Goal: Find specific page/section: Find specific page/section

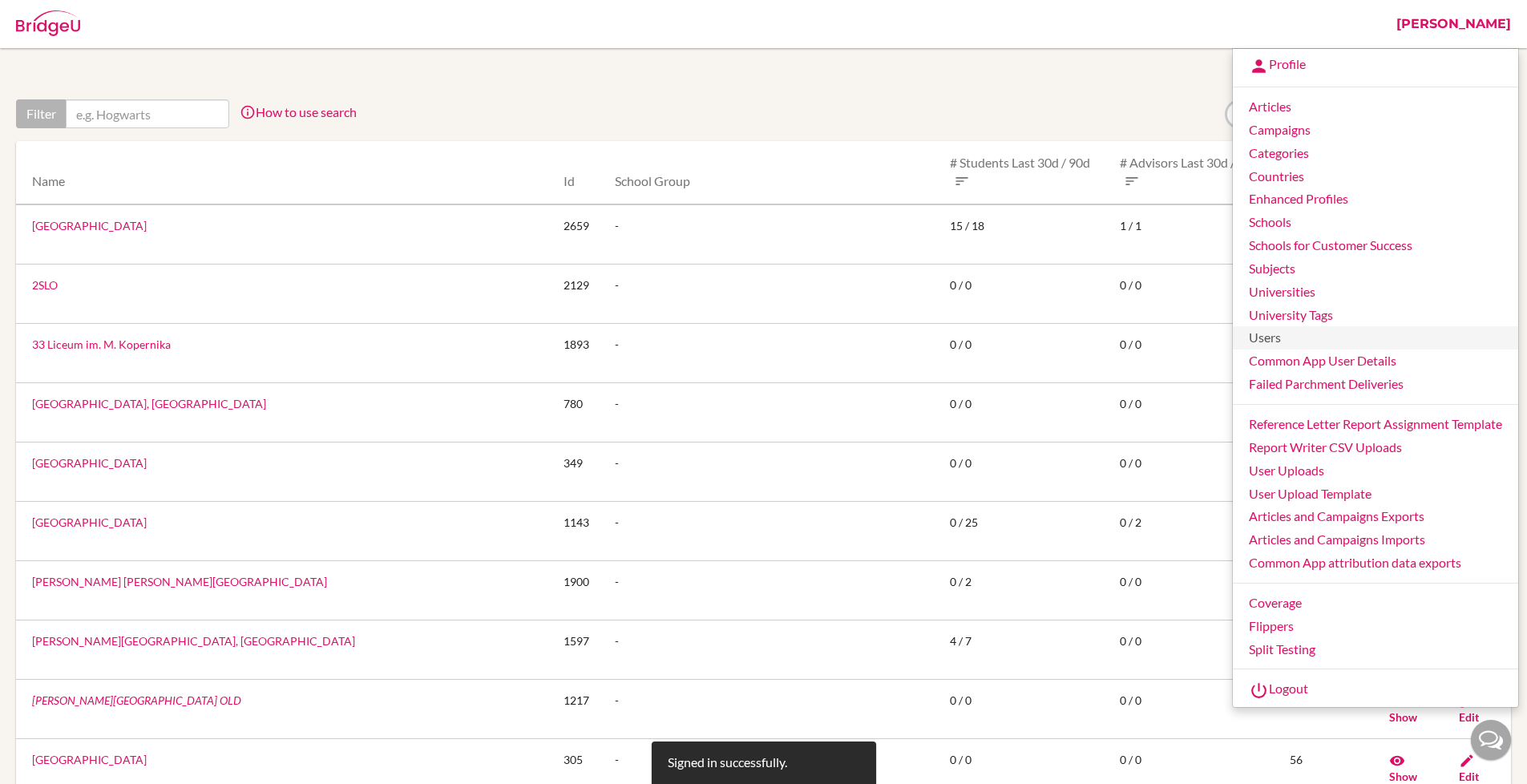
click at [1289, 334] on link "Users" at bounding box center [1375, 338] width 285 height 23
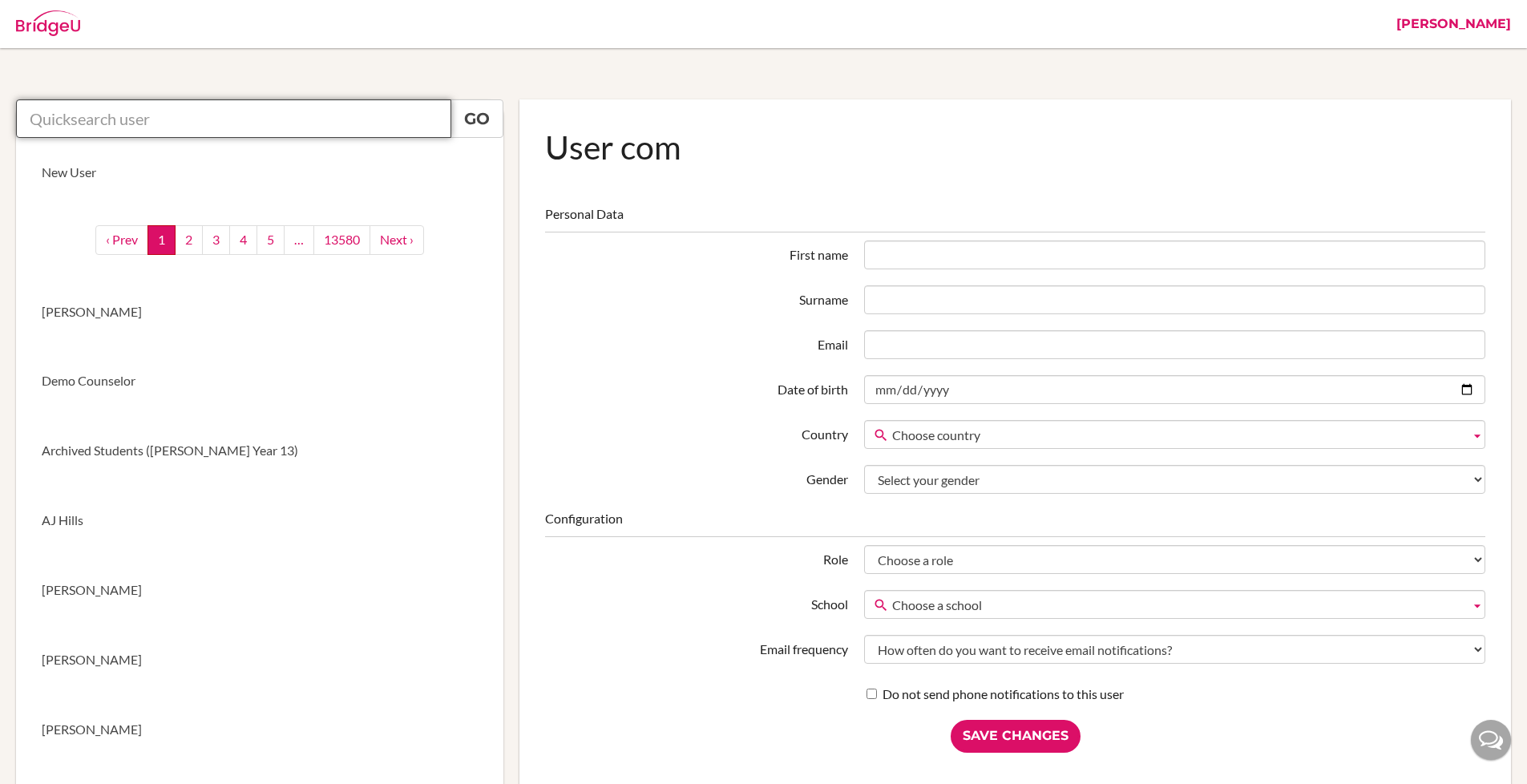
click at [325, 124] on input "text" at bounding box center [233, 118] width 435 height 39
paste input "gabriele.mastmeier@helsingborg.se"
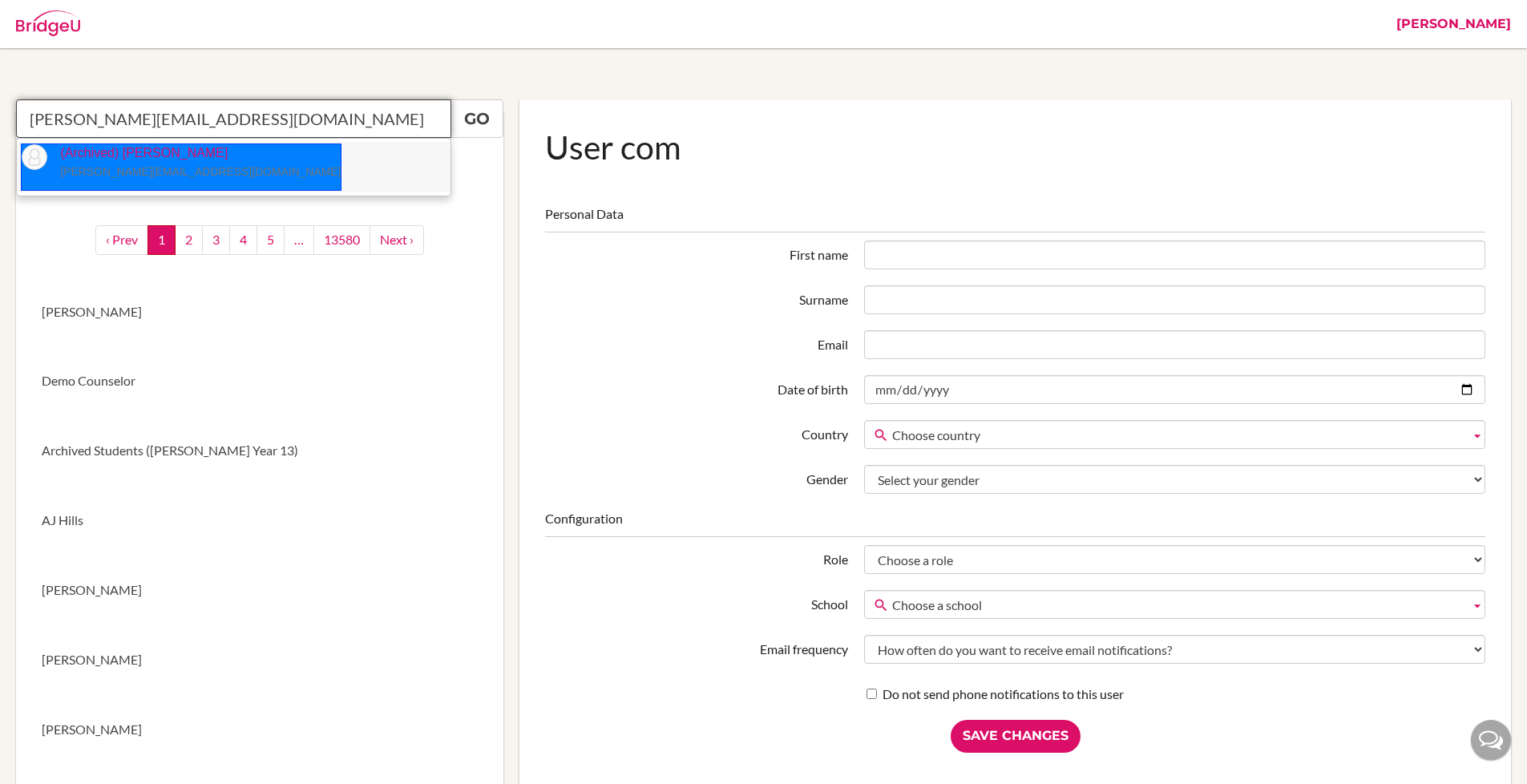
click at [132, 153] on p "(Archived) Gabriele Mastmeier gabriele.mastmeier@helsingborg.se" at bounding box center [194, 162] width 294 height 37
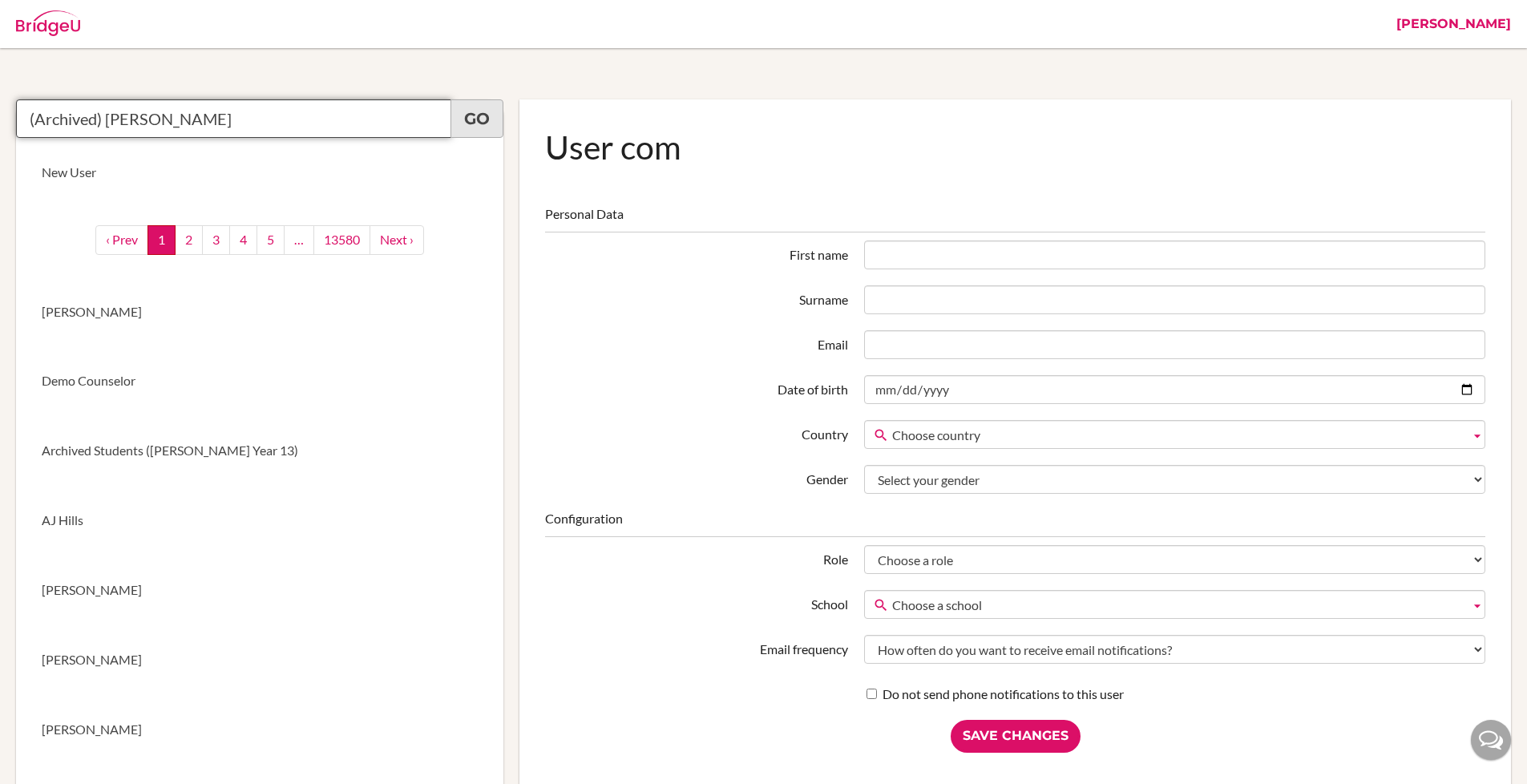
type input "(Archived) Gabriele Mastmeier"
click at [456, 117] on link "Go" at bounding box center [476, 118] width 53 height 39
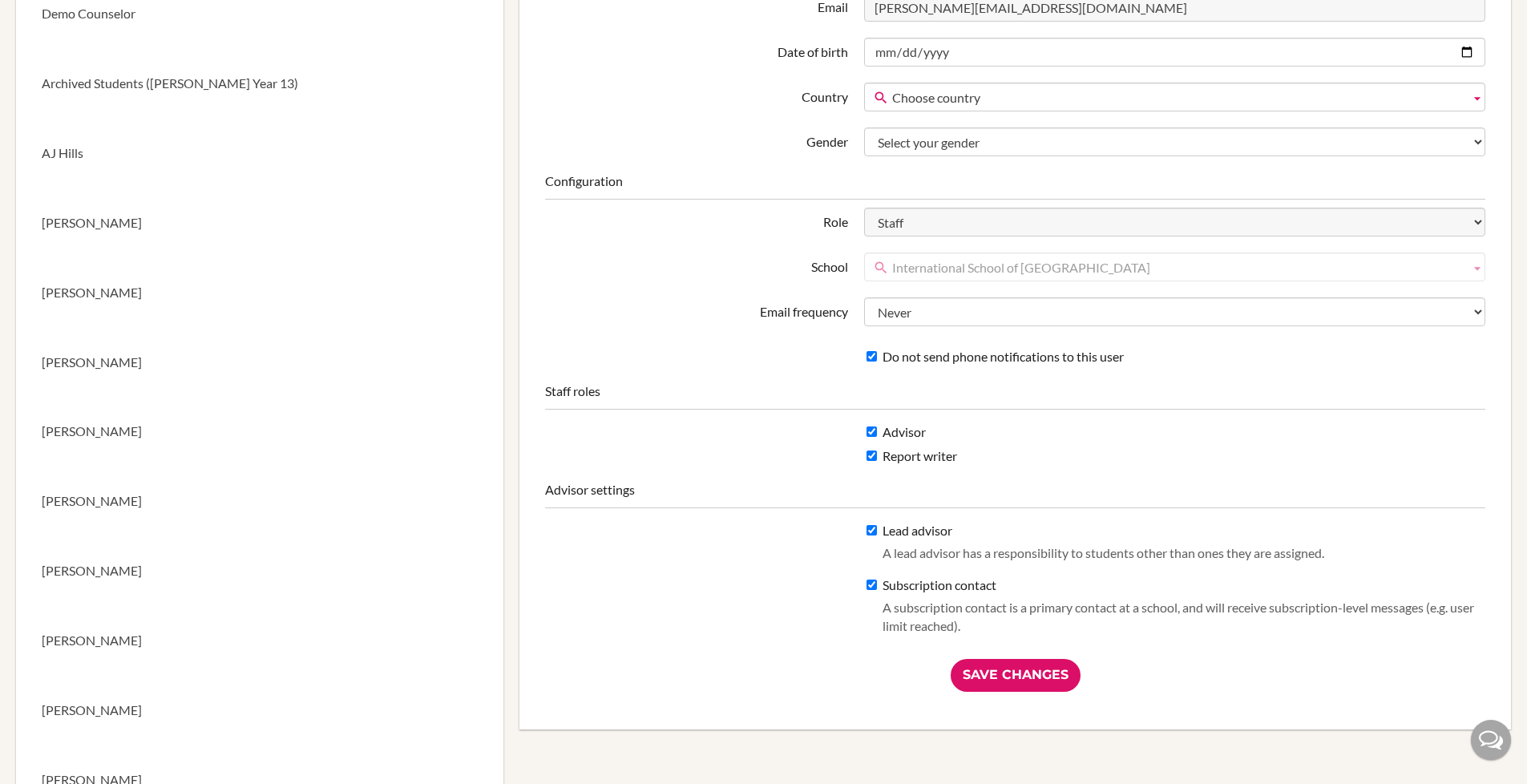
scroll to position [363, 0]
